Goal: Task Accomplishment & Management: Manage account settings

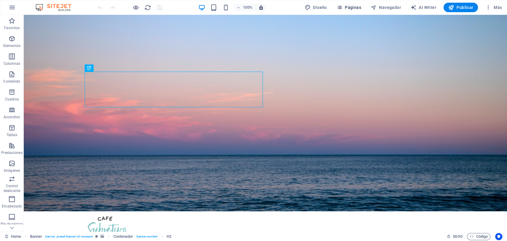
click at [354, 8] on span "Páginas" at bounding box center [348, 7] width 25 height 6
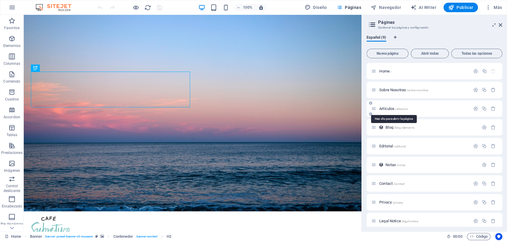
click at [380, 107] on span "Artículos /articulos" at bounding box center [393, 108] width 29 height 4
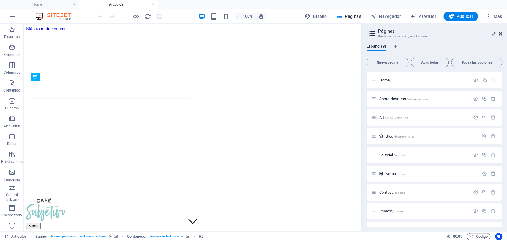
click at [501, 34] on icon at bounding box center [500, 33] width 4 height 5
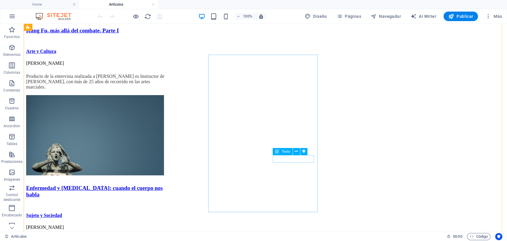
scroll to position [739, 0]
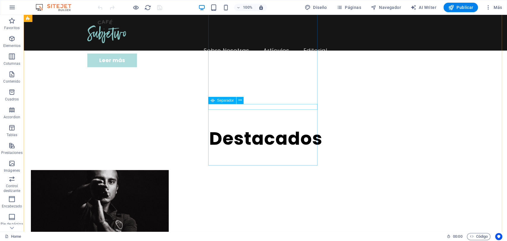
scroll to position [297, 0]
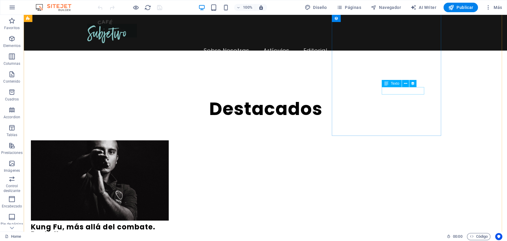
click at [406, 84] on icon at bounding box center [405, 83] width 3 height 6
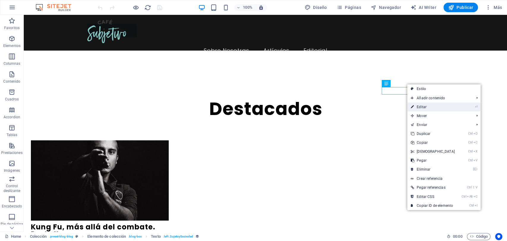
click at [420, 107] on link "⏎ Editar" at bounding box center [432, 106] width 51 height 9
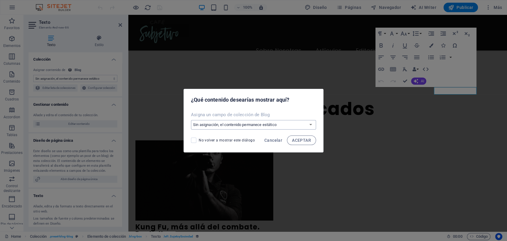
click at [272, 126] on select "Sin asignación, el contenido permanece estático Crear un campo nuevo Creado a l…" at bounding box center [253, 125] width 125 height 10
select select "author"
click at [191, 120] on select "Sin asignación, el contenido permanece estático Crear un campo nuevo Creado a l…" at bounding box center [253, 125] width 125 height 10
drag, startPoint x: 302, startPoint y: 138, endPoint x: 177, endPoint y: 124, distance: 125.3
click at [302, 138] on span "ACEPTAR" at bounding box center [301, 140] width 19 height 5
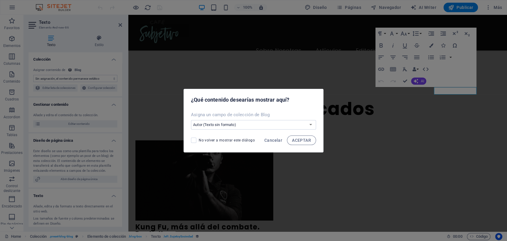
select select "author"
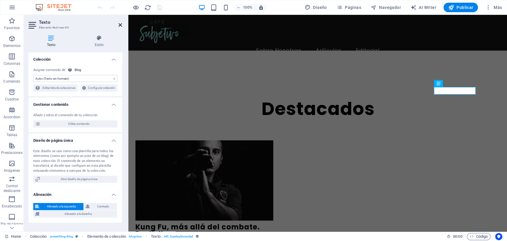
click at [118, 24] on icon at bounding box center [120, 25] width 4 height 5
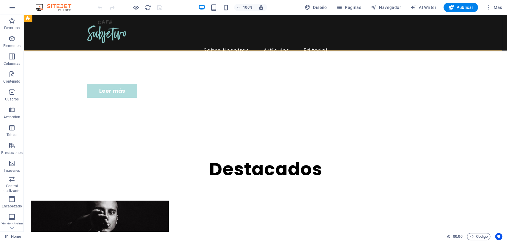
scroll to position [231, 0]
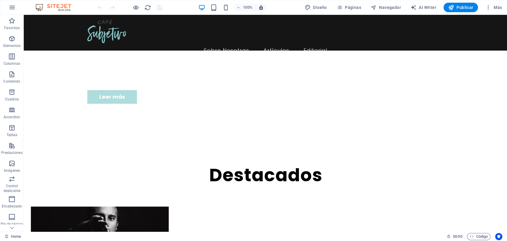
click at [157, 8] on div at bounding box center [129, 8] width 67 height 10
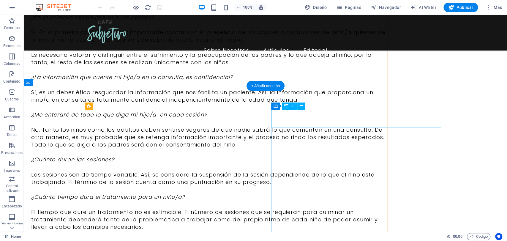
scroll to position [2943, 0]
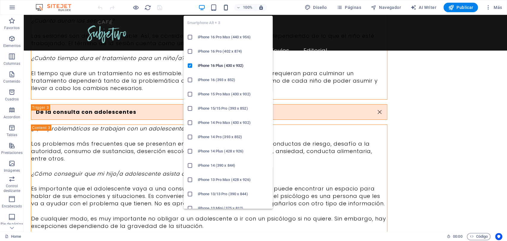
click at [226, 7] on icon "button" at bounding box center [225, 7] width 7 height 7
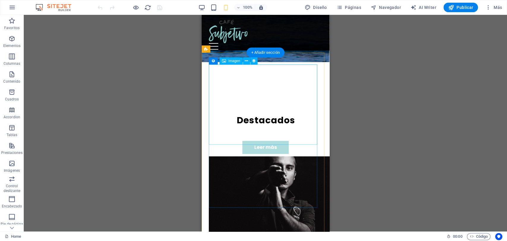
scroll to position [168, 0]
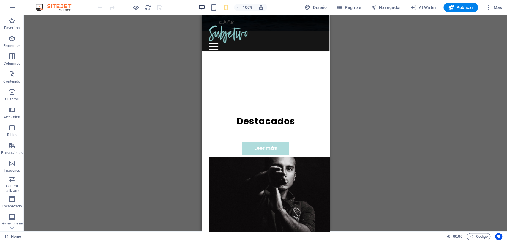
click at [201, 8] on icon "button" at bounding box center [201, 7] width 7 height 7
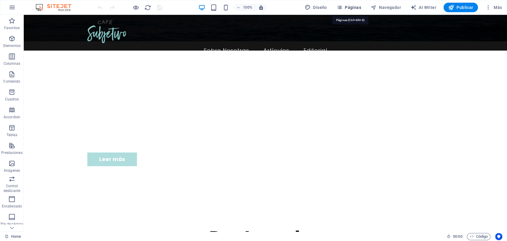
click at [335, 10] on button "Páginas" at bounding box center [348, 8] width 29 height 10
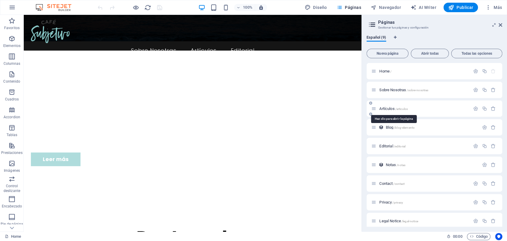
click at [380, 110] on span "Artículos /articulos" at bounding box center [393, 108] width 29 height 4
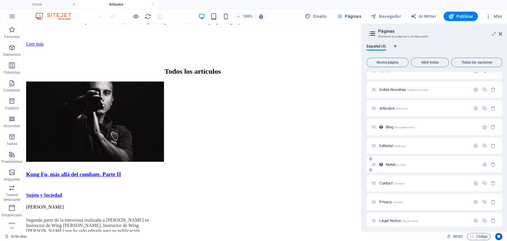
scroll to position [14, 0]
click at [385, 180] on div "Contact /contact" at bounding box center [434, 178] width 136 height 16
click at [385, 178] on span "Contact /contact" at bounding box center [391, 178] width 25 height 4
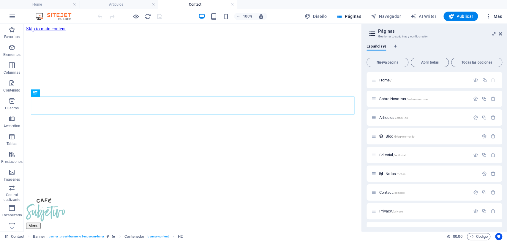
scroll to position [0, 0]
click at [185, 206] on html "Skip to main content Menu Sobre Nosotras Artículos Editorial Contacto Gracias p…" at bounding box center [193, 200] width 338 height 352
click at [370, 104] on icon at bounding box center [370, 104] width 3 height 4
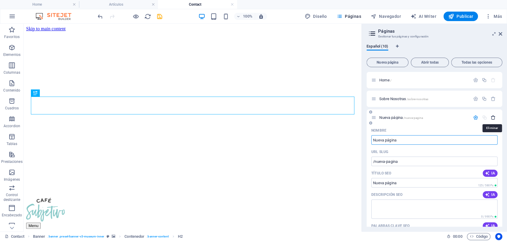
click at [490, 115] on icon "button" at bounding box center [492, 117] width 5 height 5
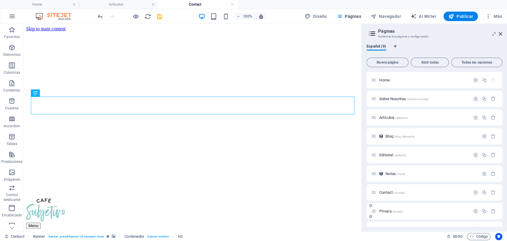
drag, startPoint x: 380, startPoint y: 216, endPoint x: 382, endPoint y: 212, distance: 3.9
click at [382, 212] on div "Privacy /privacy" at bounding box center [434, 211] width 136 height 16
click at [476, 192] on icon "button" at bounding box center [475, 192] width 5 height 5
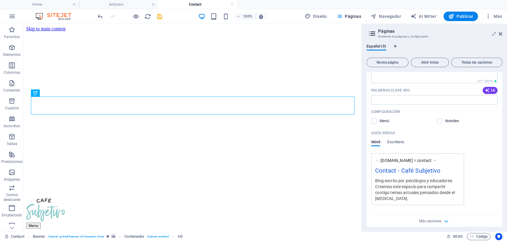
scroll to position [88, 0]
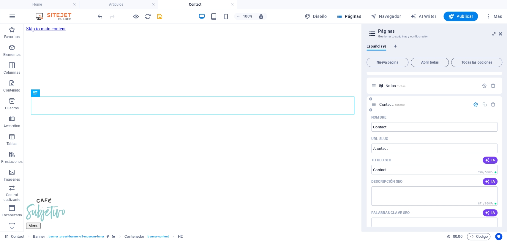
click at [473, 103] on icon "button" at bounding box center [475, 104] width 5 height 5
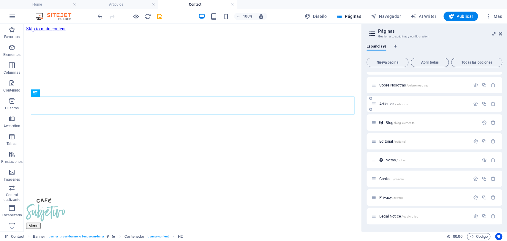
scroll to position [0, 0]
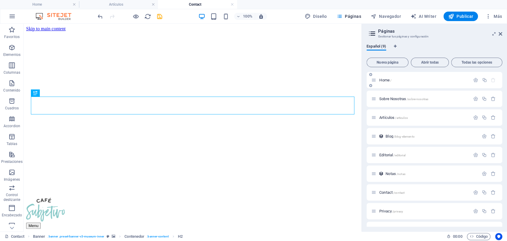
click at [387, 81] on span "Home /" at bounding box center [385, 80] width 12 height 4
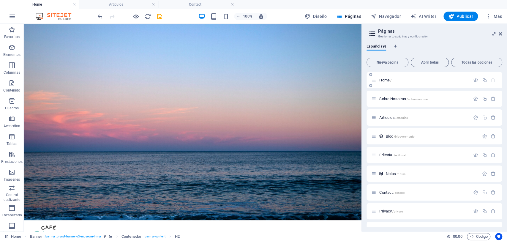
scroll to position [168, 0]
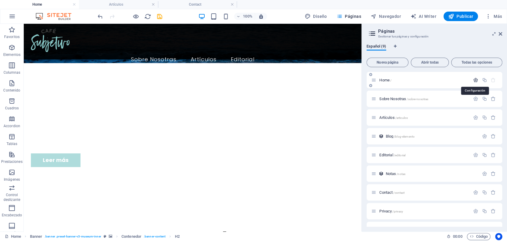
click at [475, 81] on icon "button" at bounding box center [475, 79] width 5 height 5
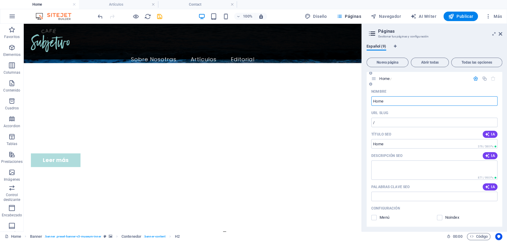
scroll to position [0, 0]
click at [473, 78] on icon "button" at bounding box center [475, 79] width 5 height 5
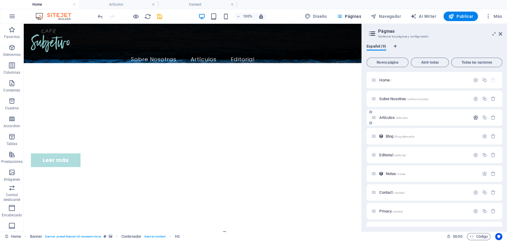
click at [471, 115] on button "button" at bounding box center [475, 117] width 9 height 5
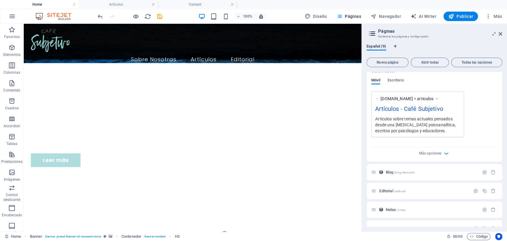
scroll to position [198, 0]
click at [389, 81] on span "Escritorio" at bounding box center [395, 80] width 17 height 8
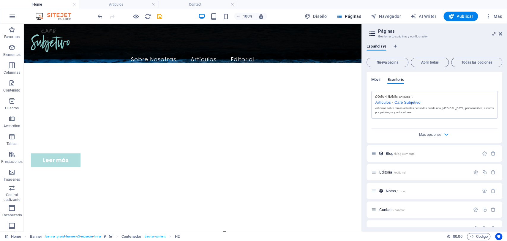
click at [375, 81] on span "Móvil" at bounding box center [375, 80] width 9 height 8
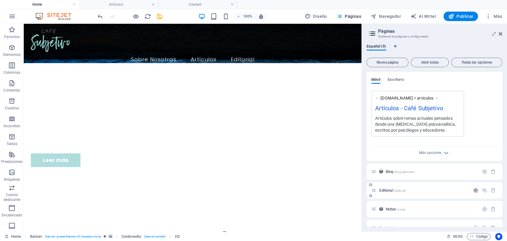
click at [475, 188] on icon "button" at bounding box center [475, 190] width 5 height 5
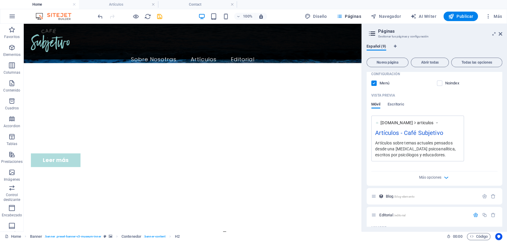
scroll to position [90, 0]
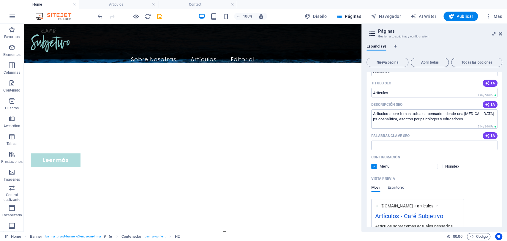
click at [501, 36] on header "Páginas Gestionar tus páginas y configuración" at bounding box center [435, 31] width 134 height 15
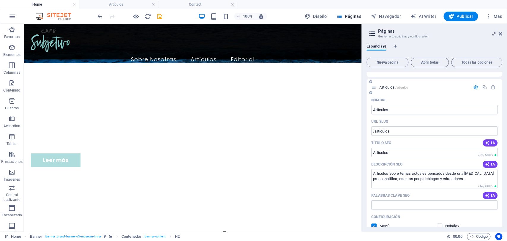
scroll to position [0, 0]
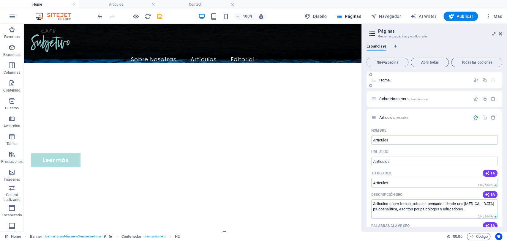
click at [385, 79] on span "Home /" at bounding box center [385, 80] width 12 height 4
click at [475, 82] on icon "button" at bounding box center [475, 79] width 5 height 5
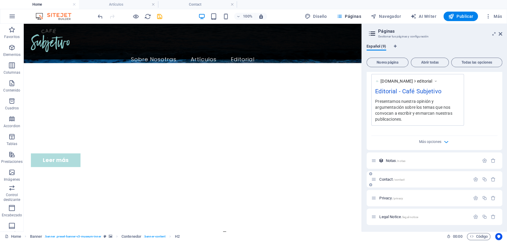
scroll to position [733, 0]
click at [473, 181] on icon "button" at bounding box center [475, 178] width 5 height 5
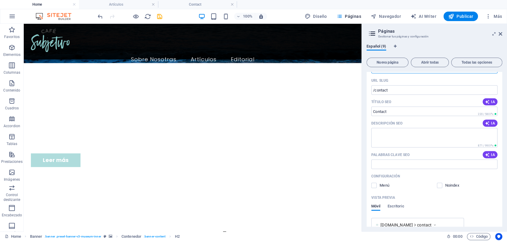
scroll to position [865, 0]
drag, startPoint x: 501, startPoint y: 34, endPoint x: 283, endPoint y: 107, distance: 230.7
click at [501, 34] on icon at bounding box center [500, 33] width 4 height 5
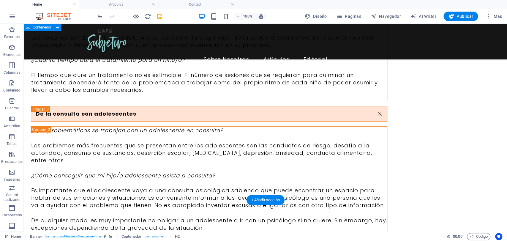
scroll to position [2943, 0]
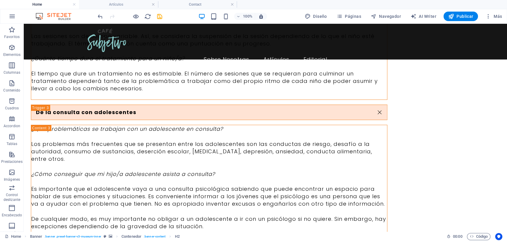
click at [456, 10] on div "100% Diseño Páginas Navegador AI Writer Publicar Más" at bounding box center [253, 16] width 506 height 14
click at [456, 13] on span "Publicar" at bounding box center [460, 16] width 25 height 6
